Goal: Information Seeking & Learning: Learn about a topic

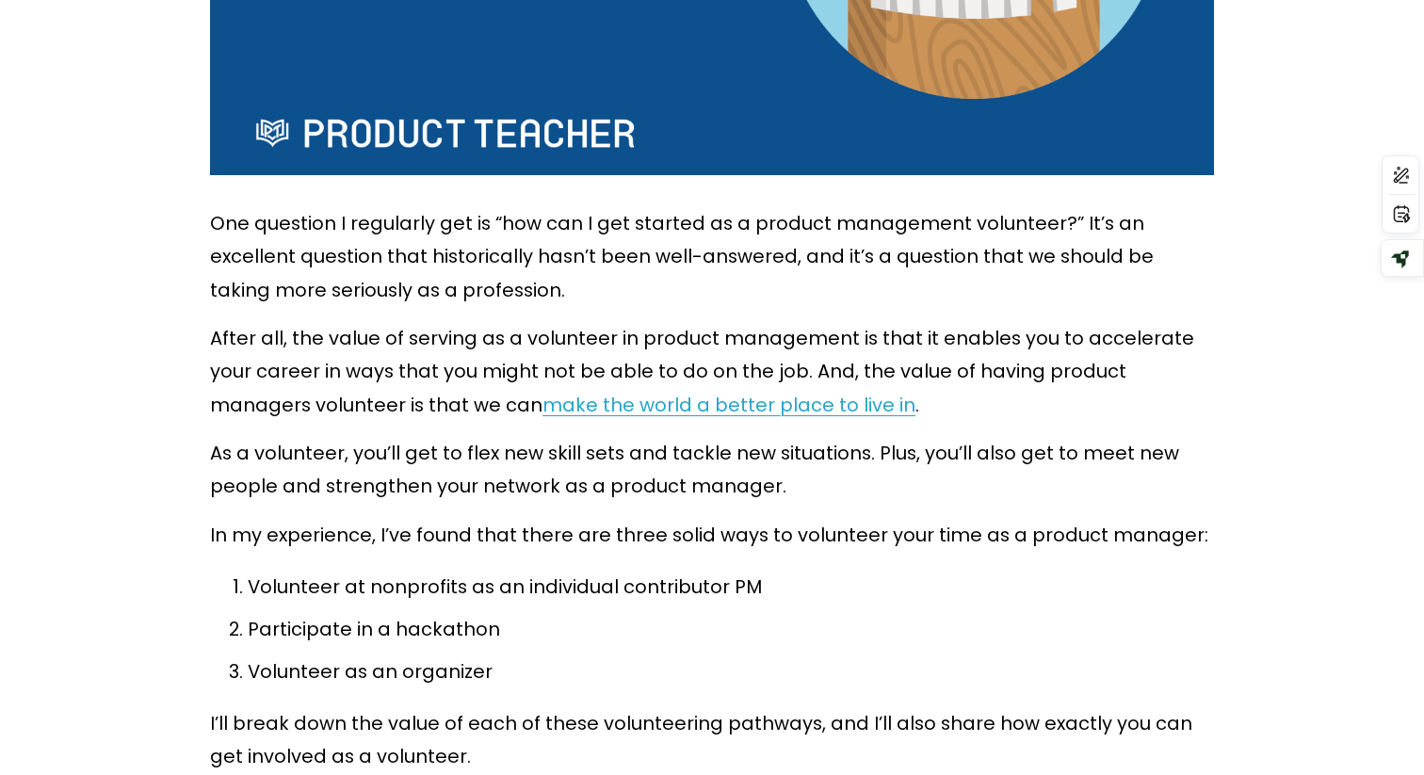
scroll to position [753, 0]
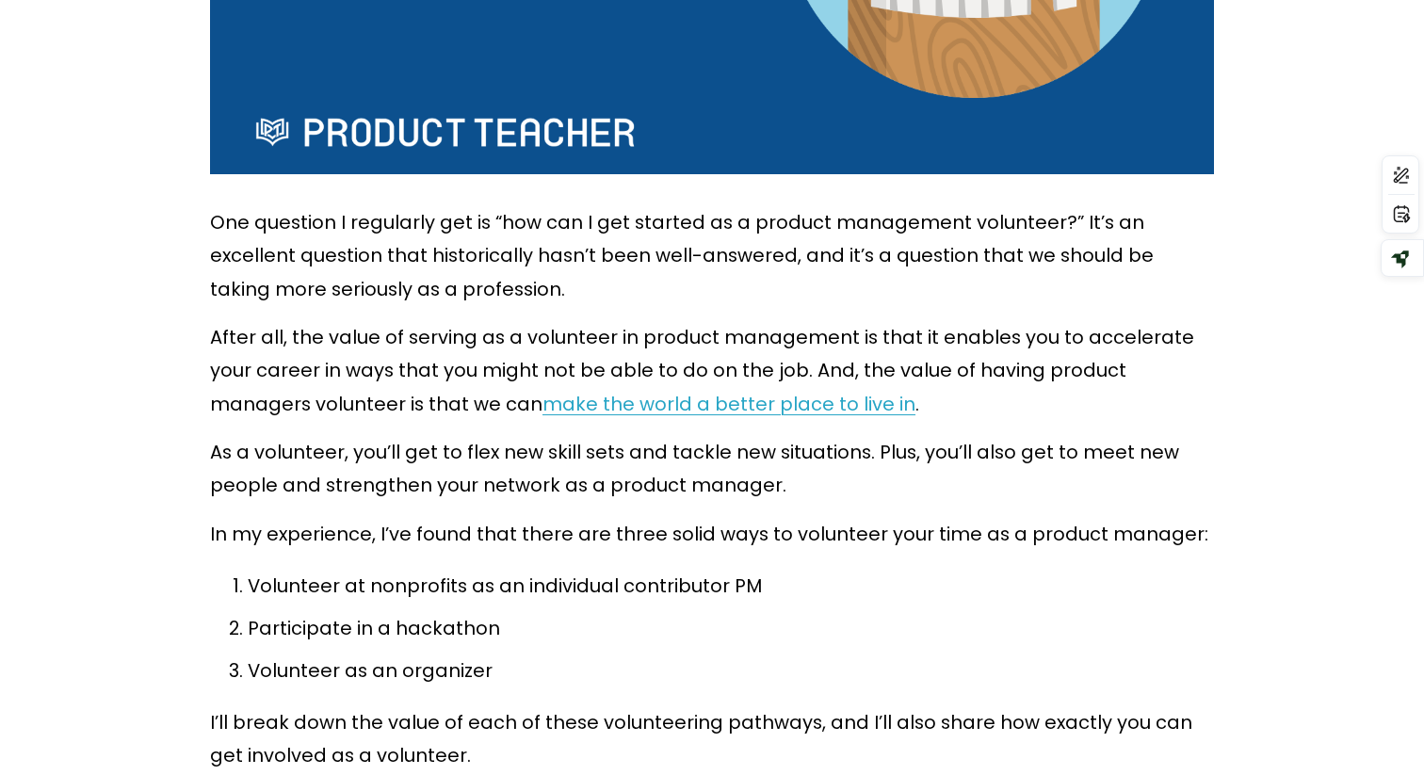
click at [685, 402] on span "make the world a better place to live in" at bounding box center [729, 404] width 373 height 26
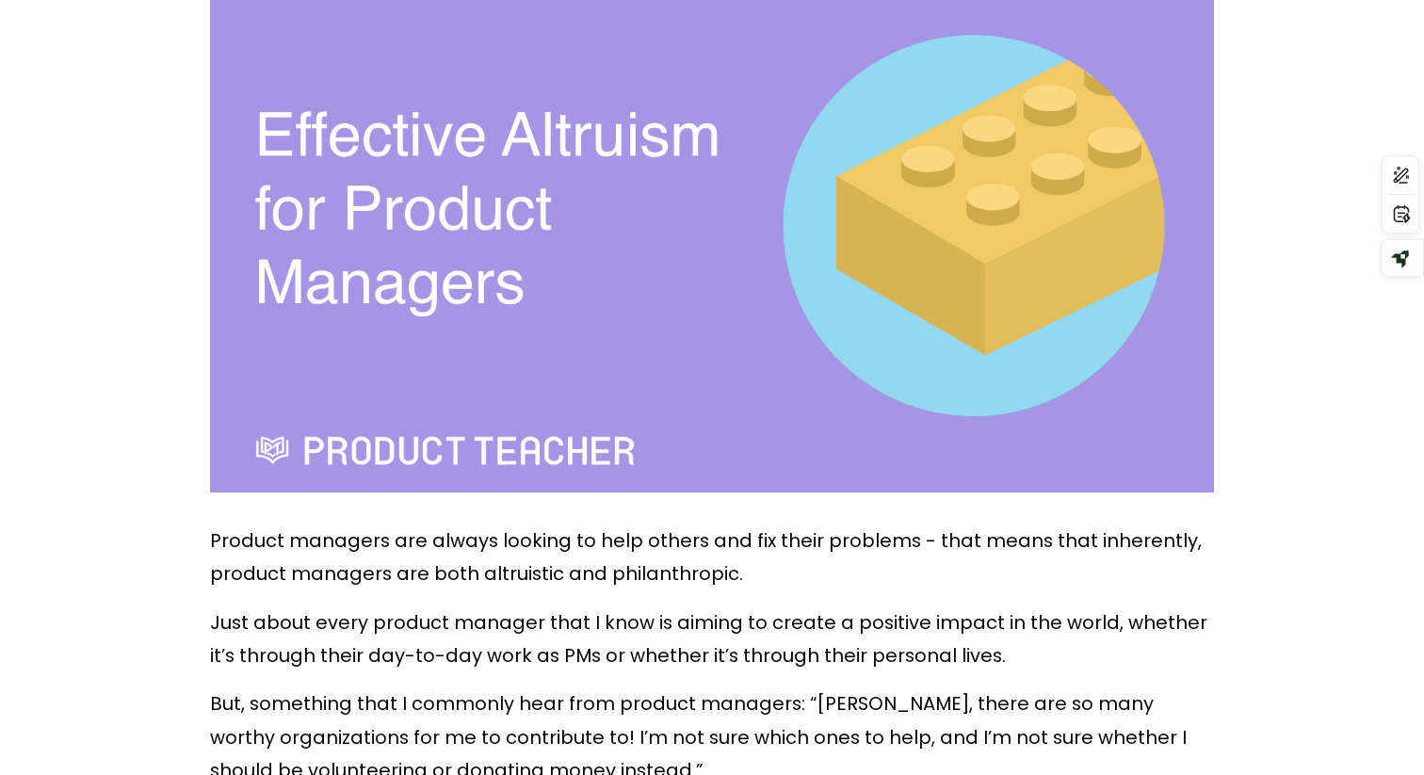
scroll to position [870, 0]
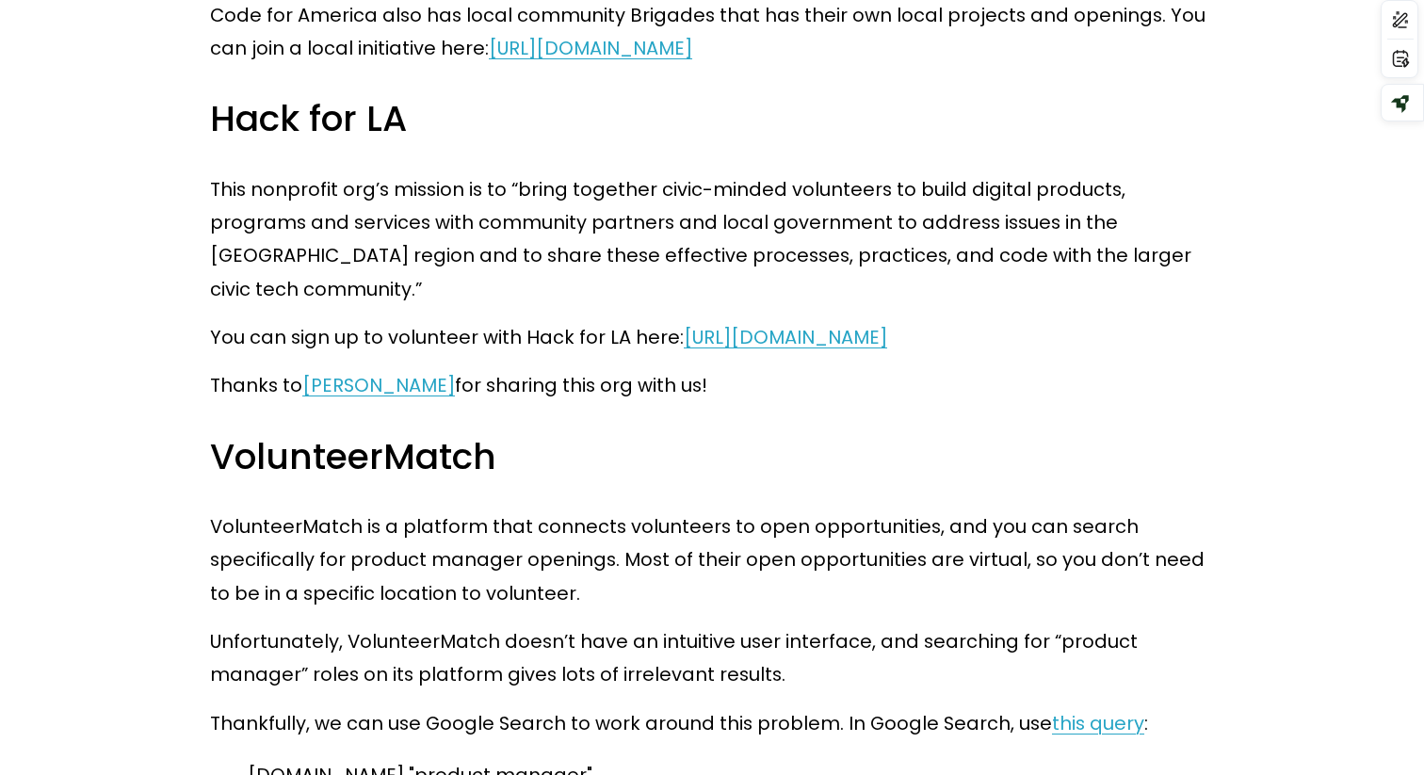
scroll to position [3380, 0]
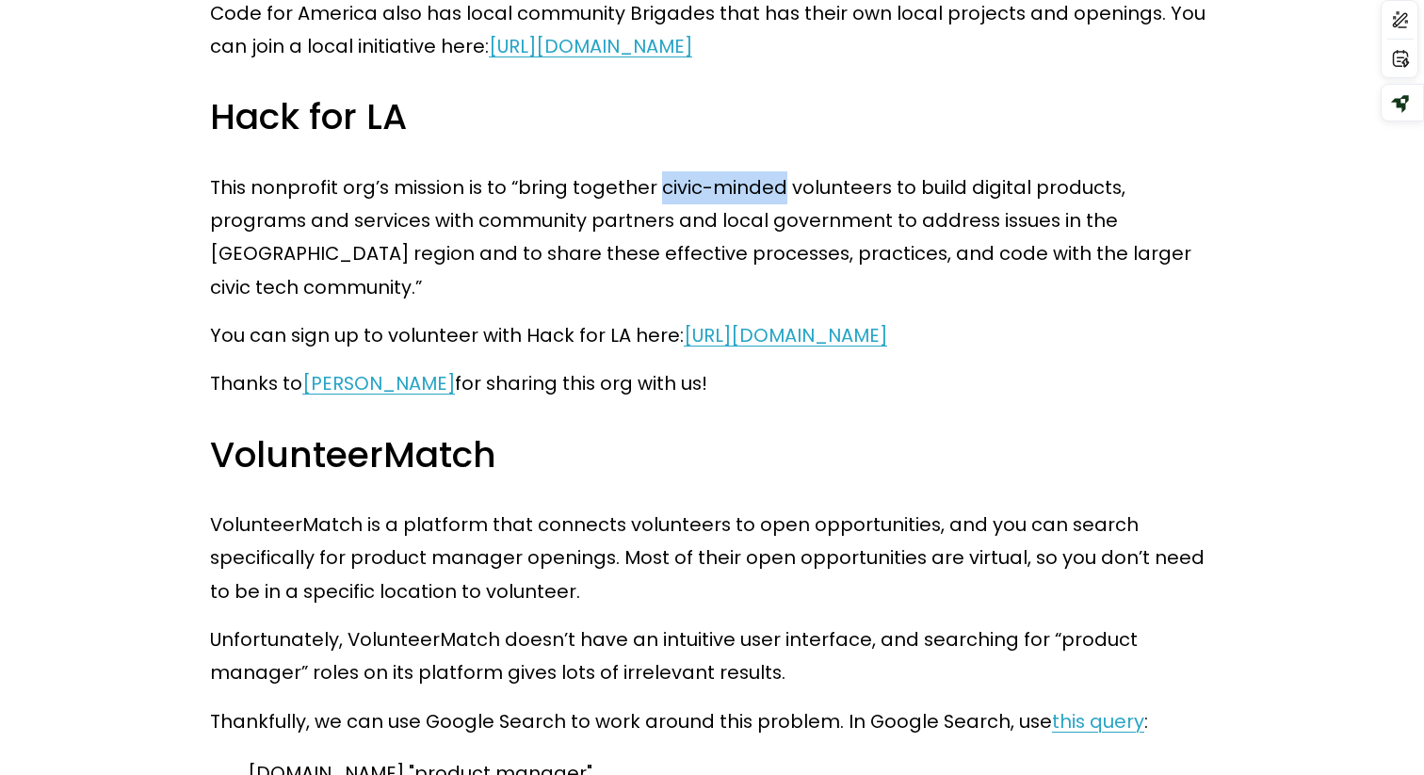
drag, startPoint x: 777, startPoint y: 220, endPoint x: 651, endPoint y: 223, distance: 126.2
click at [651, 223] on p "This nonprofit org’s mission is to “bring together civic-minded volunteers to b…" at bounding box center [712, 237] width 1004 height 133
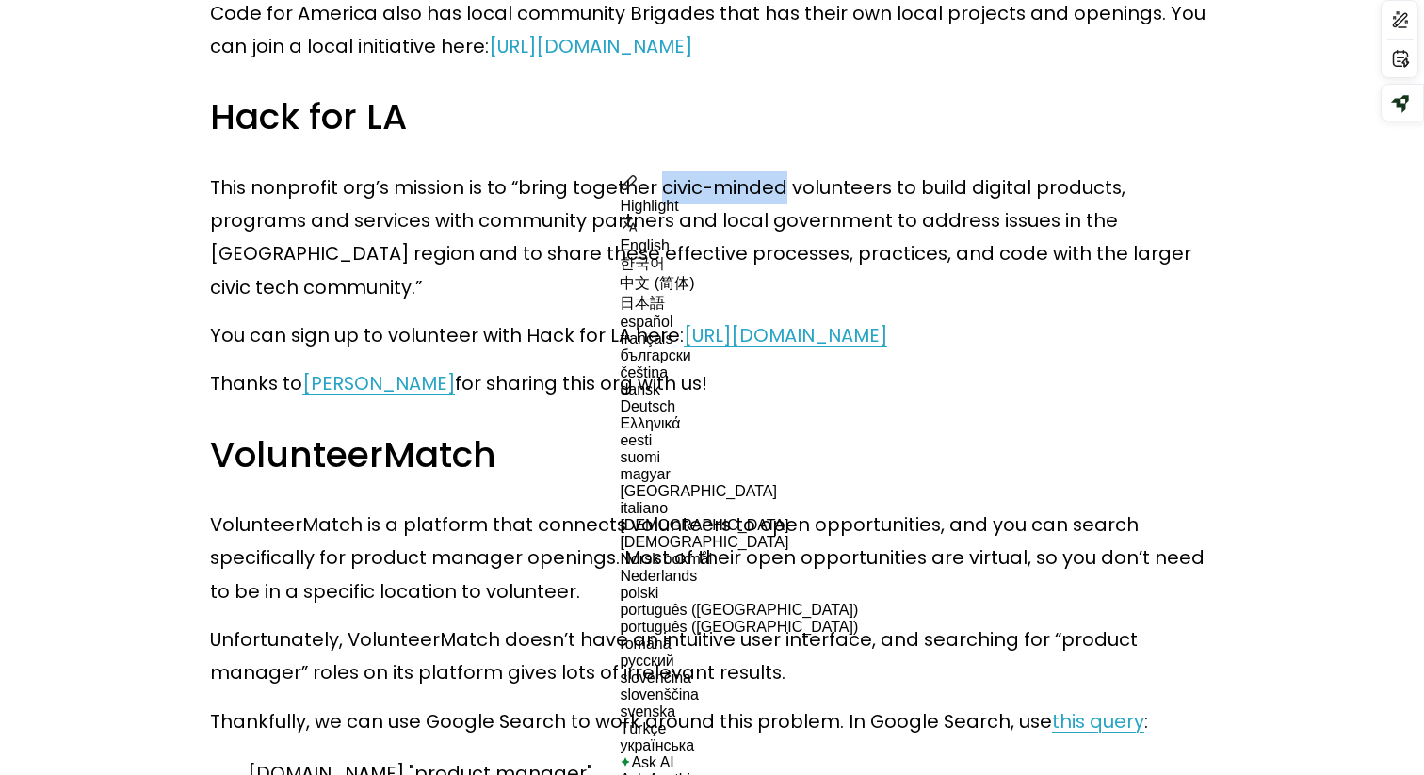
copy p "civic-minded"
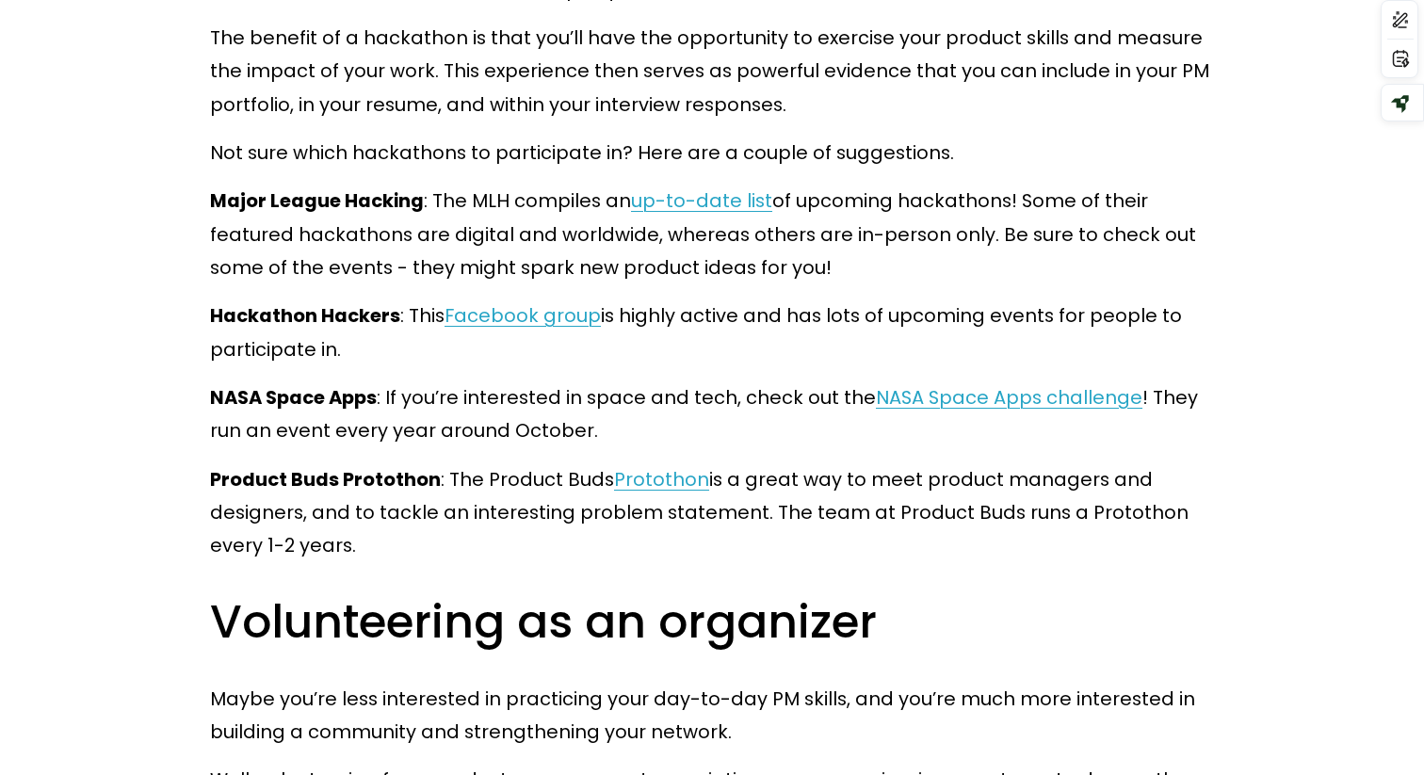
scroll to position [5802, 0]
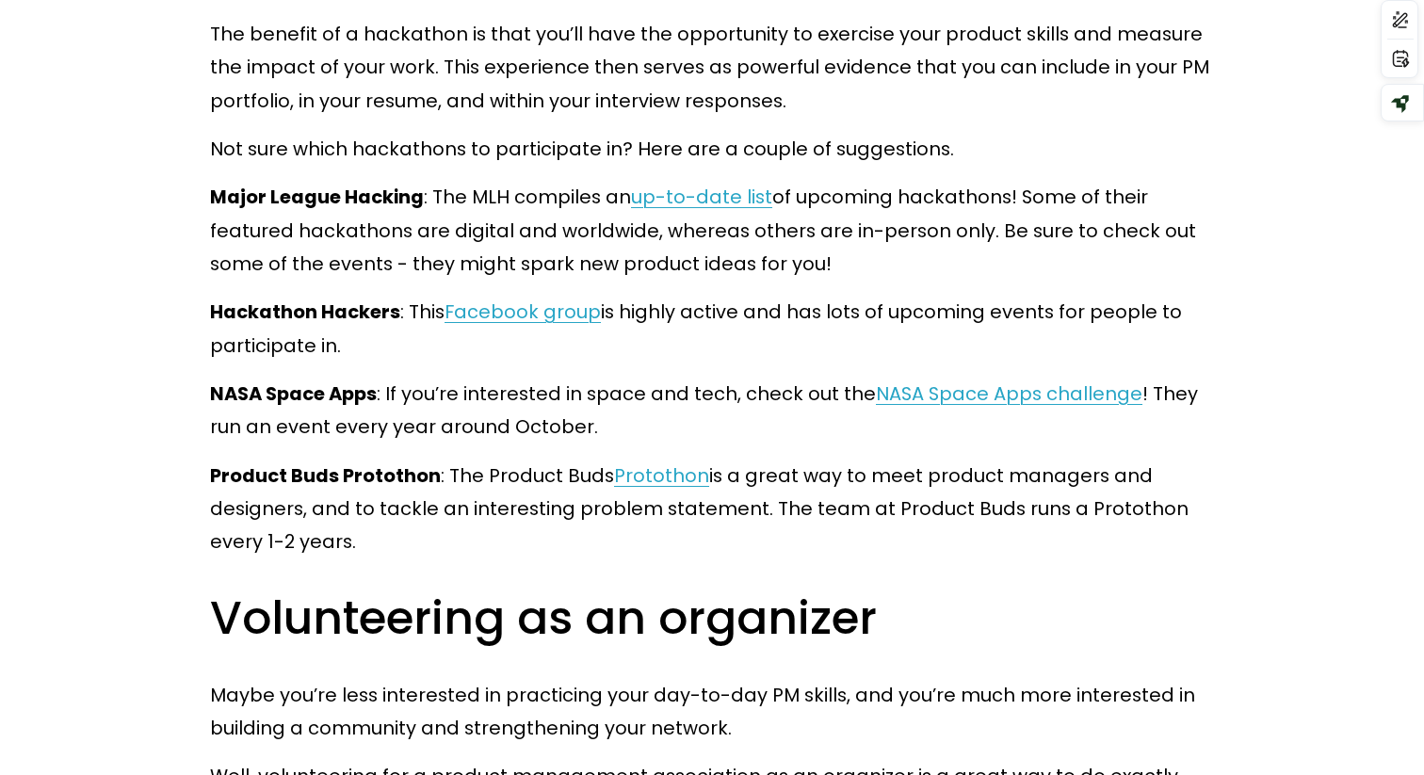
click at [838, 539] on p "Product Buds Protothon : The Product Buds Protothon is a great way to meet prod…" at bounding box center [712, 510] width 1004 height 100
click at [624, 469] on span "Protothon" at bounding box center [661, 475] width 95 height 26
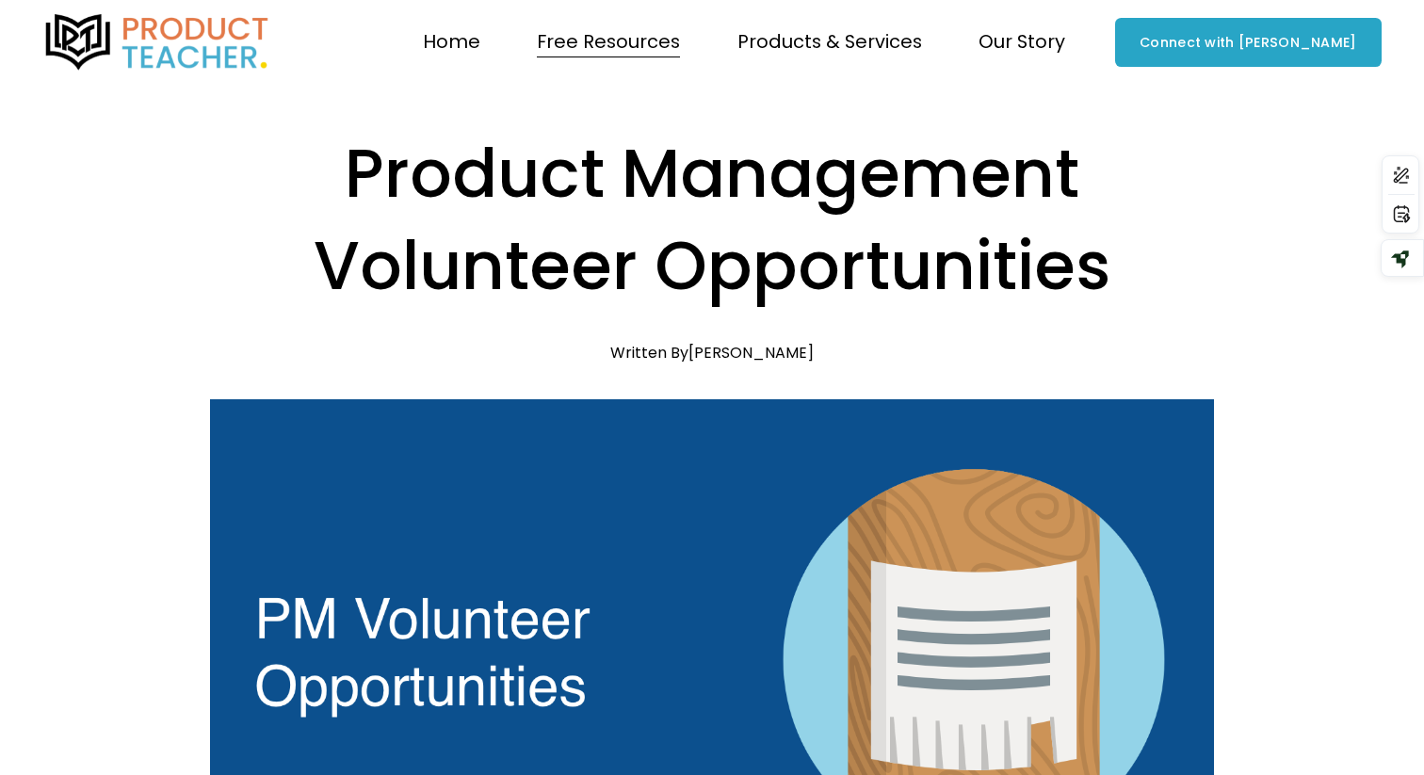
scroll to position [5802, 0]
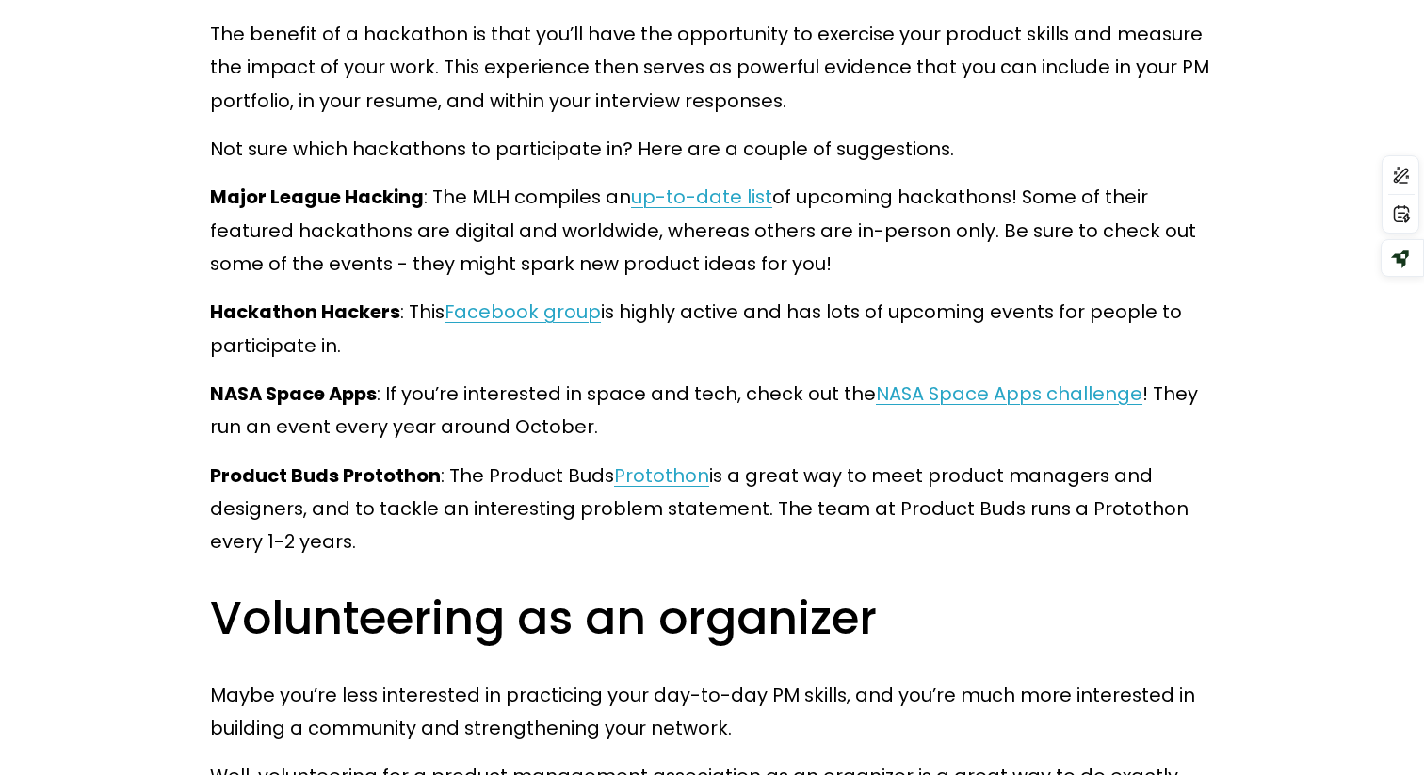
click at [553, 314] on span "Facebook group" at bounding box center [523, 312] width 156 height 26
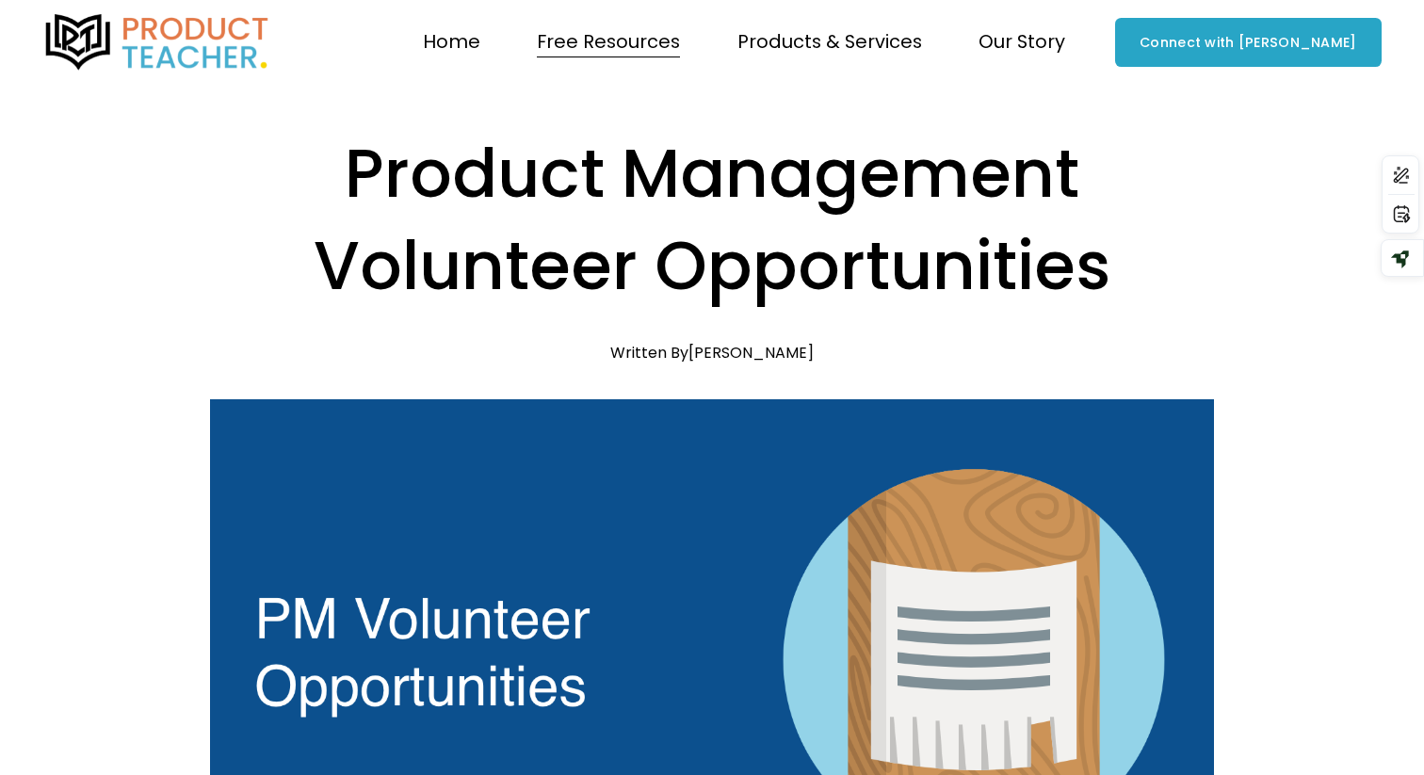
scroll to position [5802, 0]
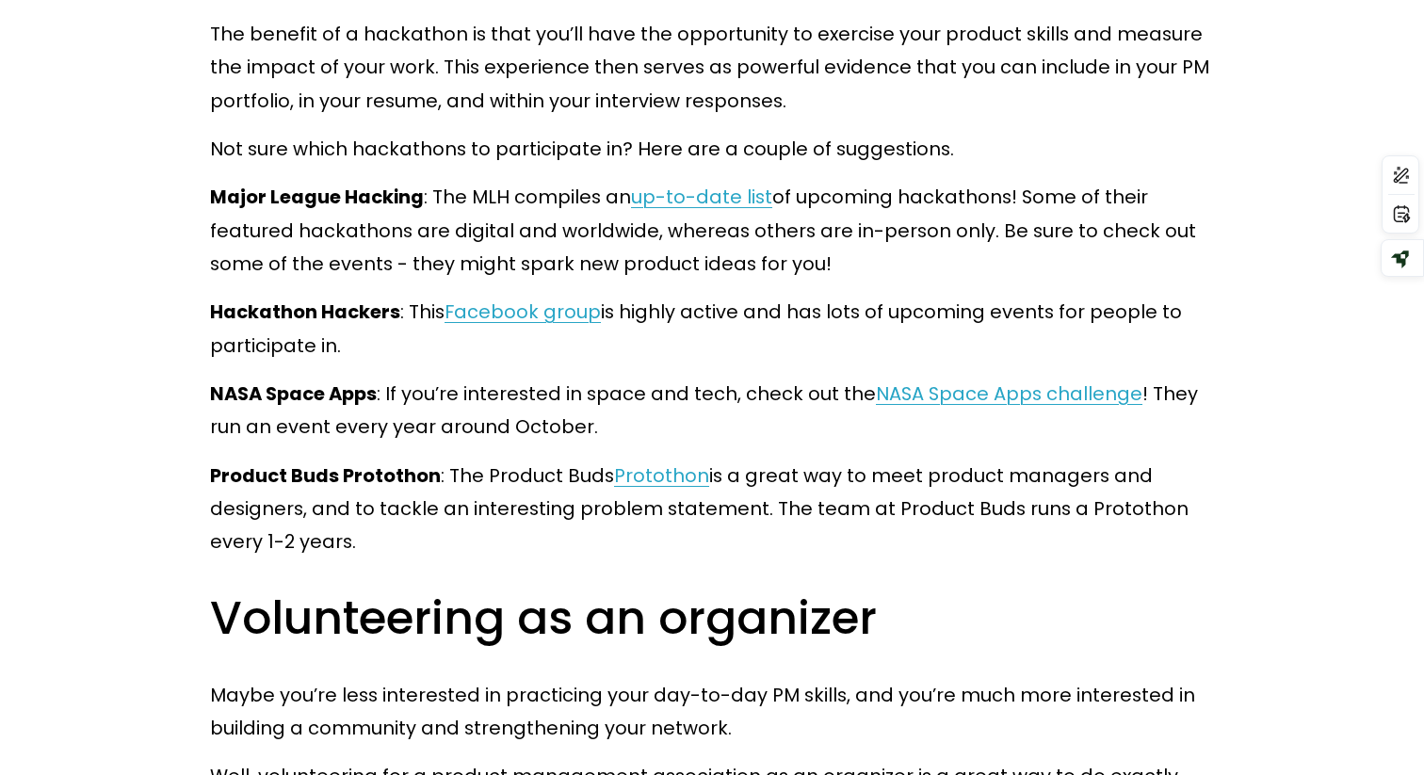
click at [671, 194] on span "up-to-date list" at bounding box center [701, 197] width 141 height 26
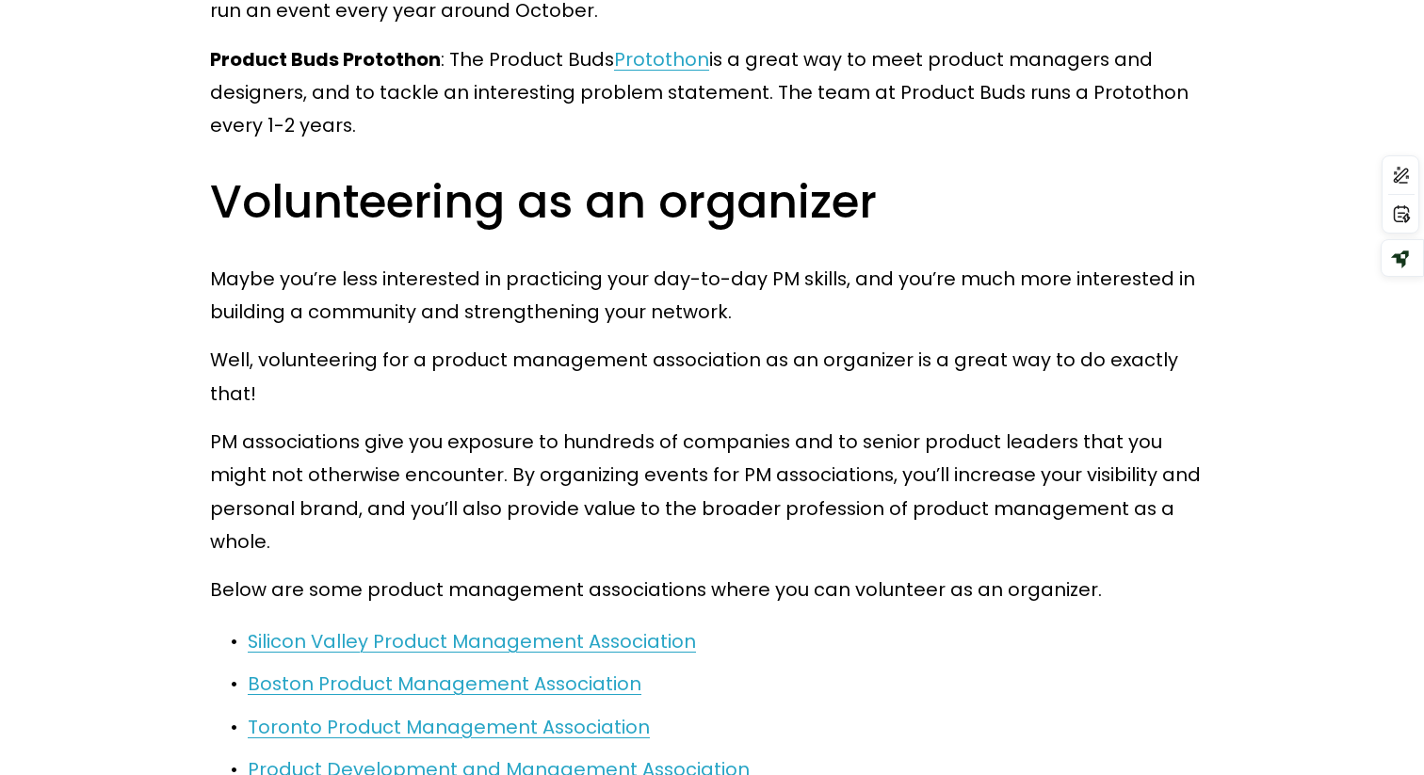
scroll to position [6286, 0]
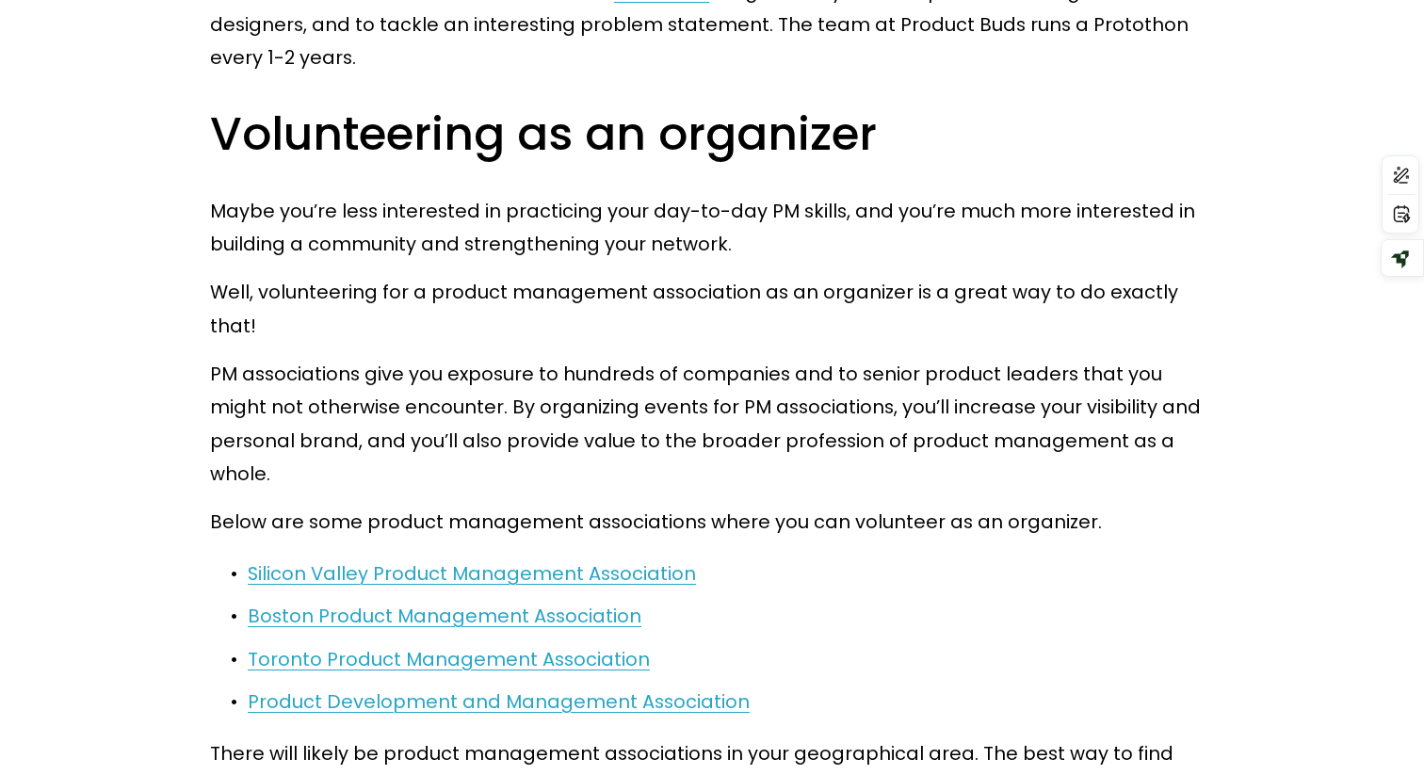
click at [445, 688] on span "Product Development and Management Association" at bounding box center [499, 701] width 502 height 26
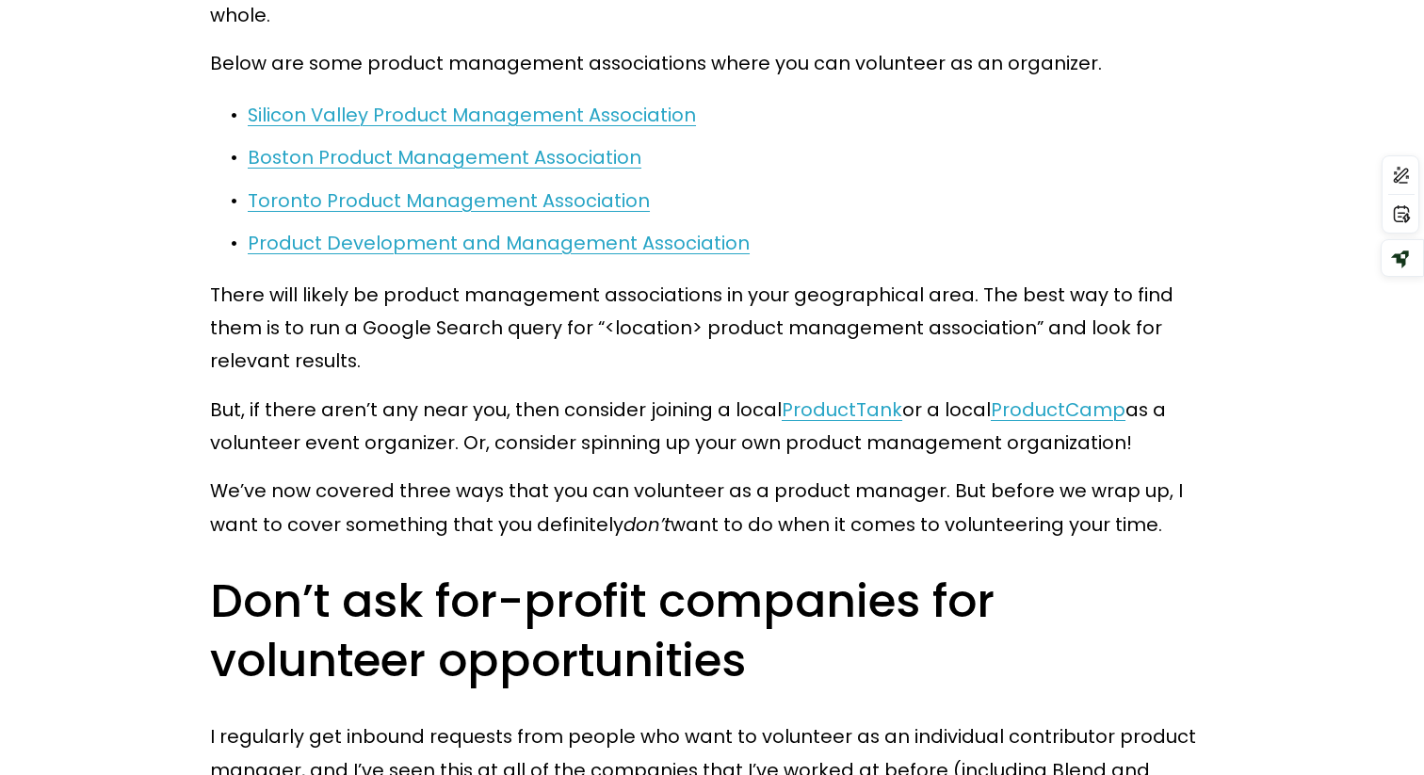
scroll to position [6751, 0]
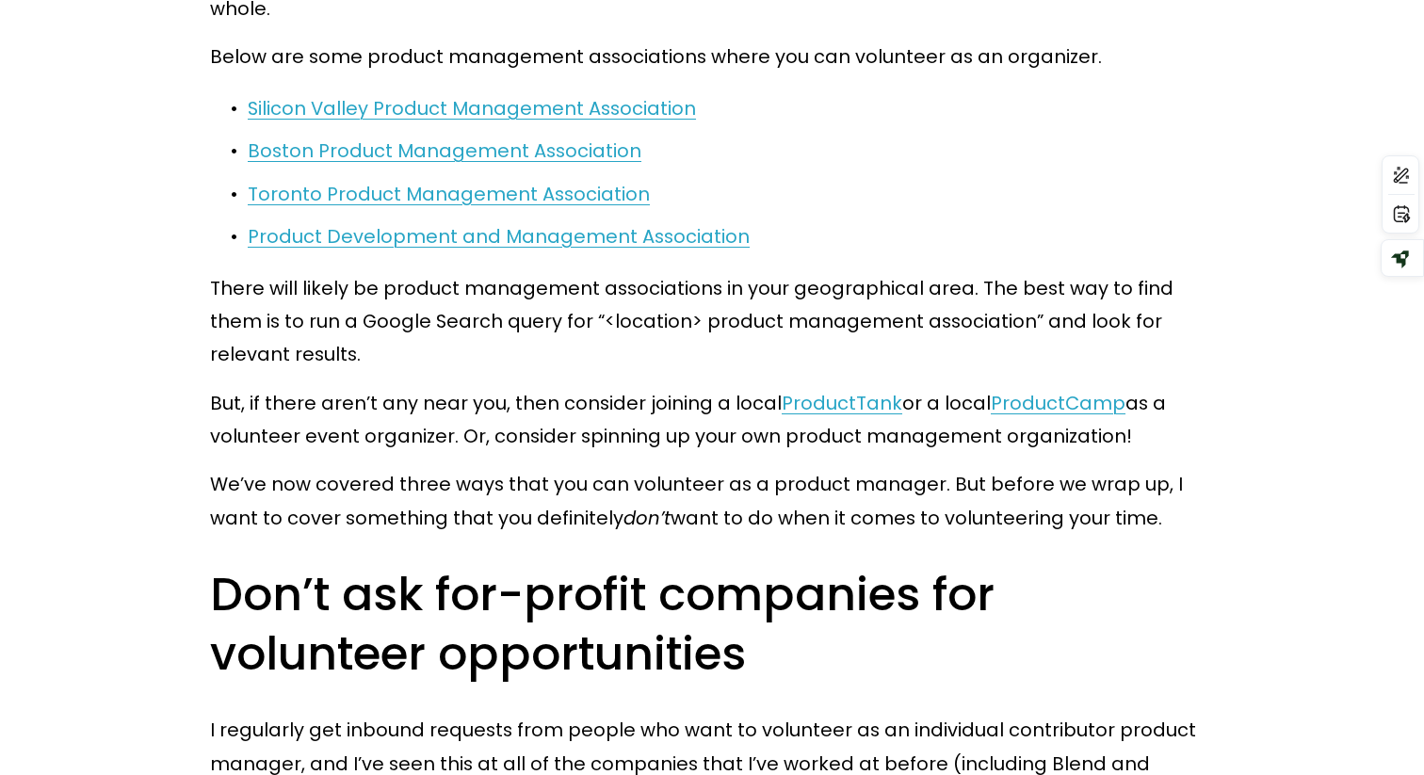
click at [1018, 390] on span "ProductCamp" at bounding box center [1058, 403] width 135 height 26
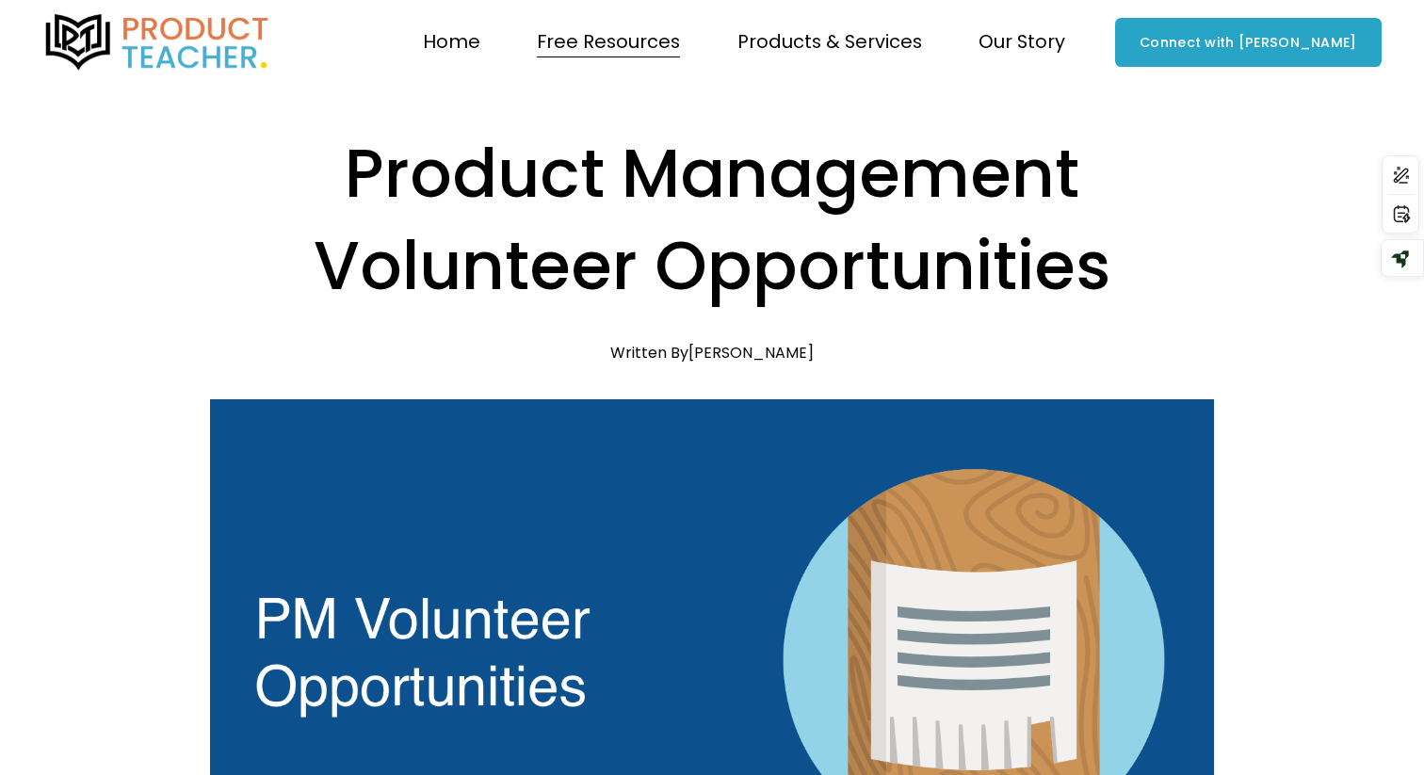
scroll to position [6751, 0]
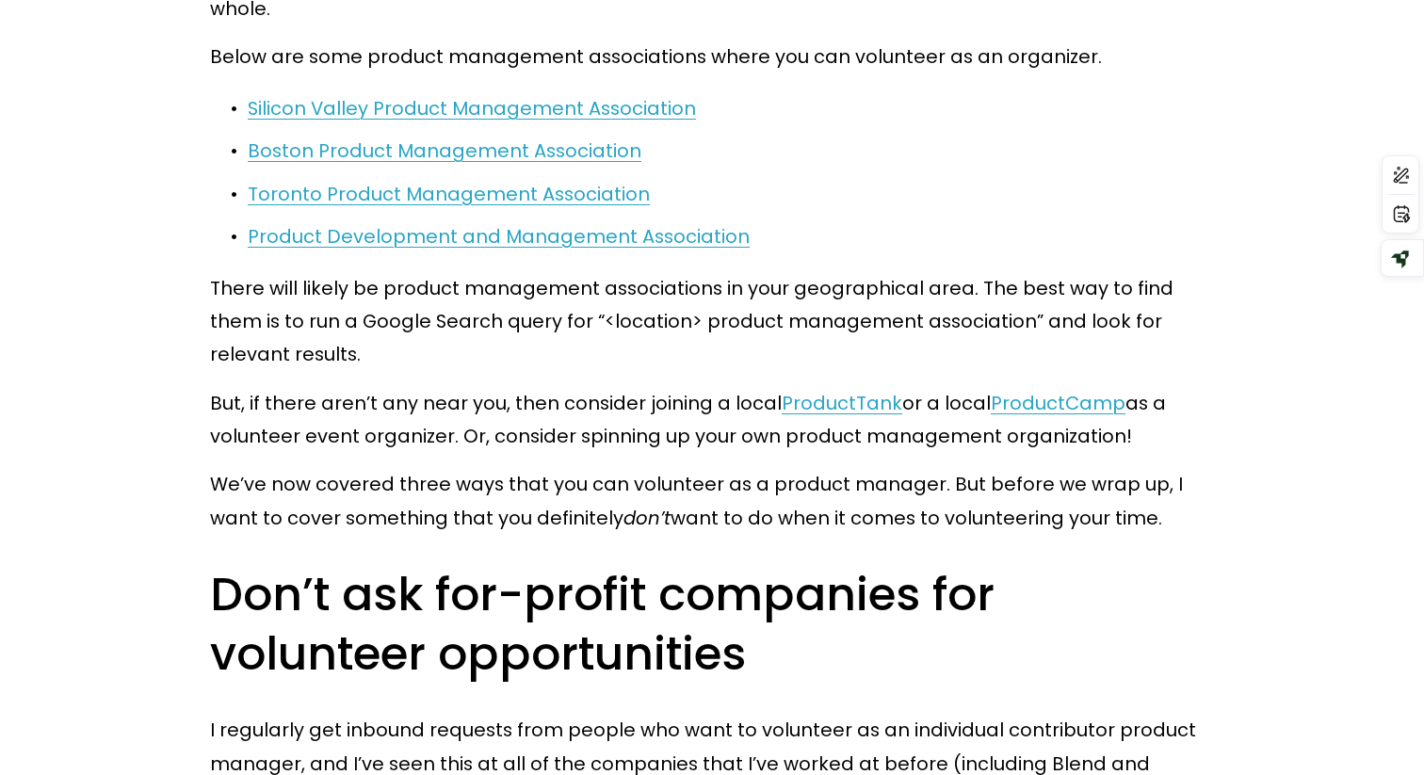
click at [862, 390] on span "ProductTank" at bounding box center [842, 403] width 121 height 26
